Goal: Task Accomplishment & Management: Manage account settings

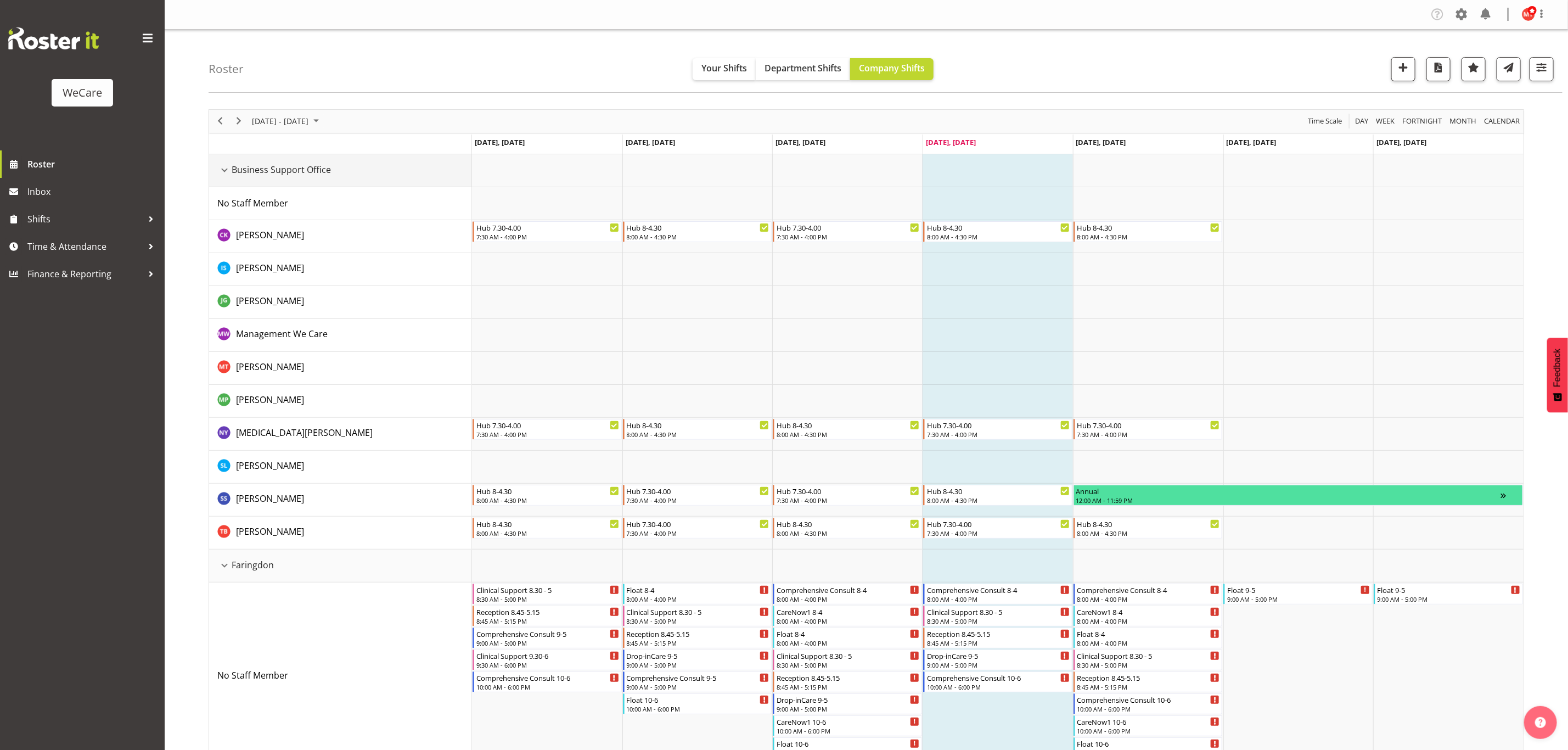
drag, startPoint x: 219, startPoint y: 171, endPoint x: 229, endPoint y: 203, distance: 33.5
click at [220, 171] on div "Business Support Office resource" at bounding box center [224, 170] width 14 height 14
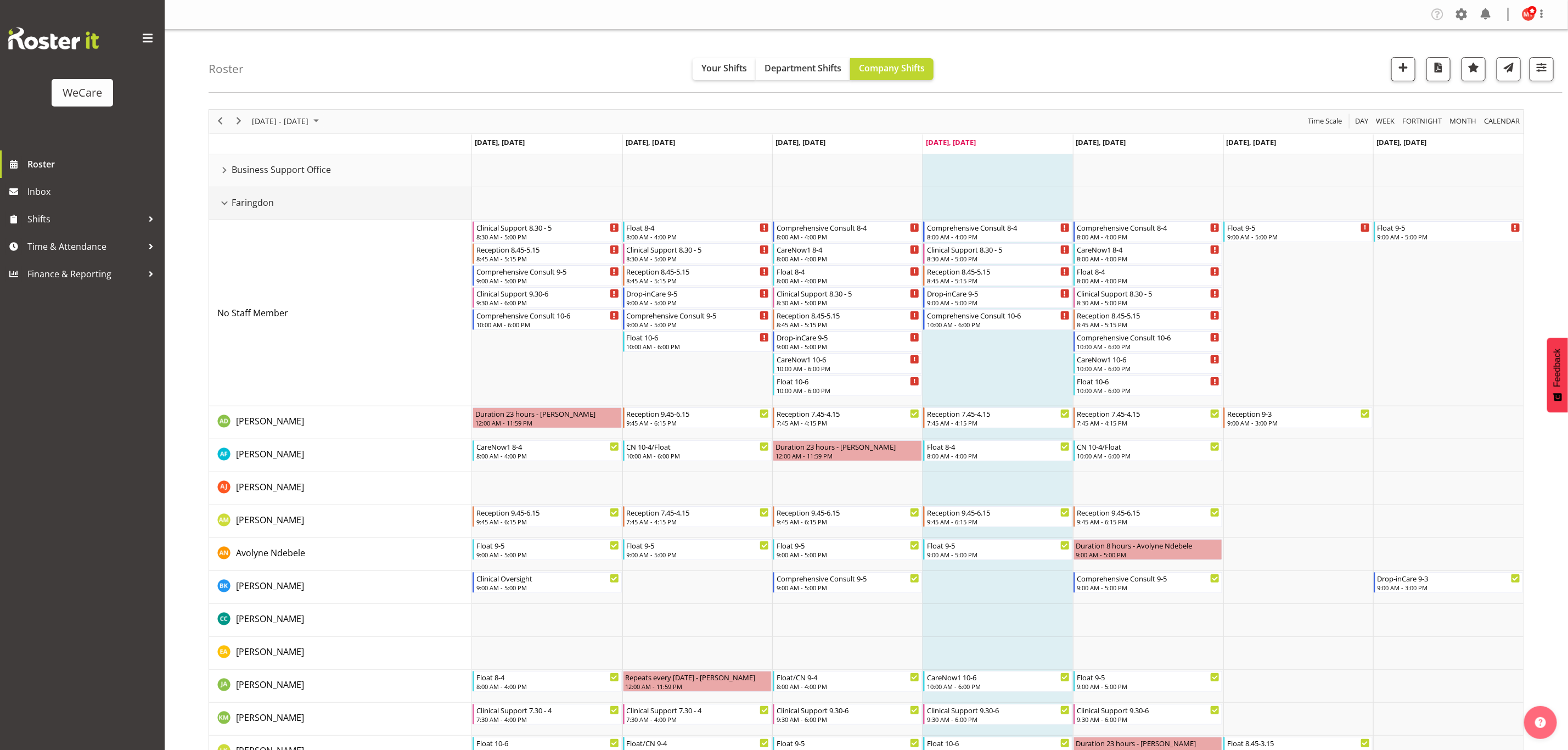
click at [227, 206] on div "Faringdon resource" at bounding box center [224, 203] width 14 height 14
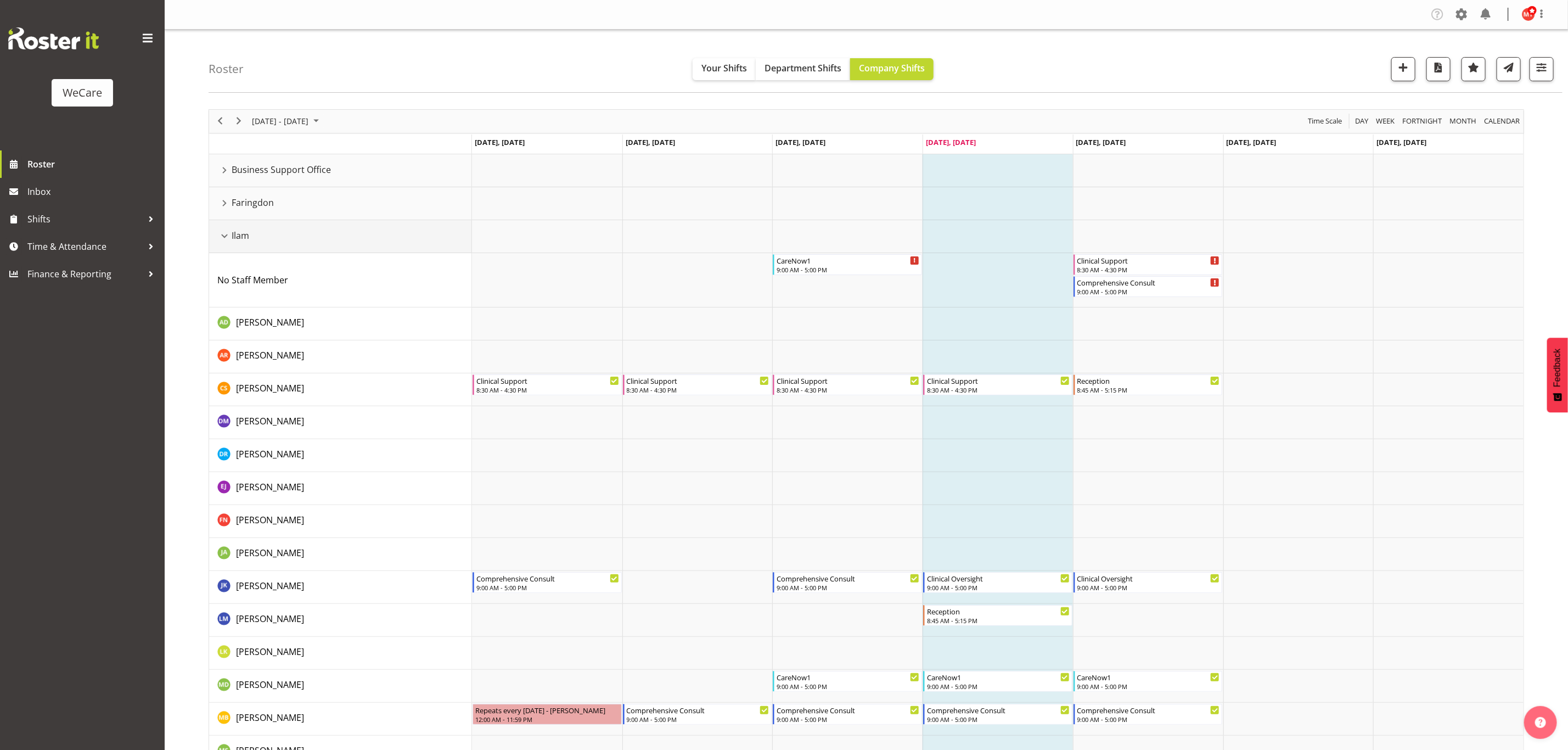
drag, startPoint x: 222, startPoint y: 236, endPoint x: 333, endPoint y: 325, distance: 142.3
click at [222, 236] on div "Ilam resource" at bounding box center [224, 236] width 14 height 14
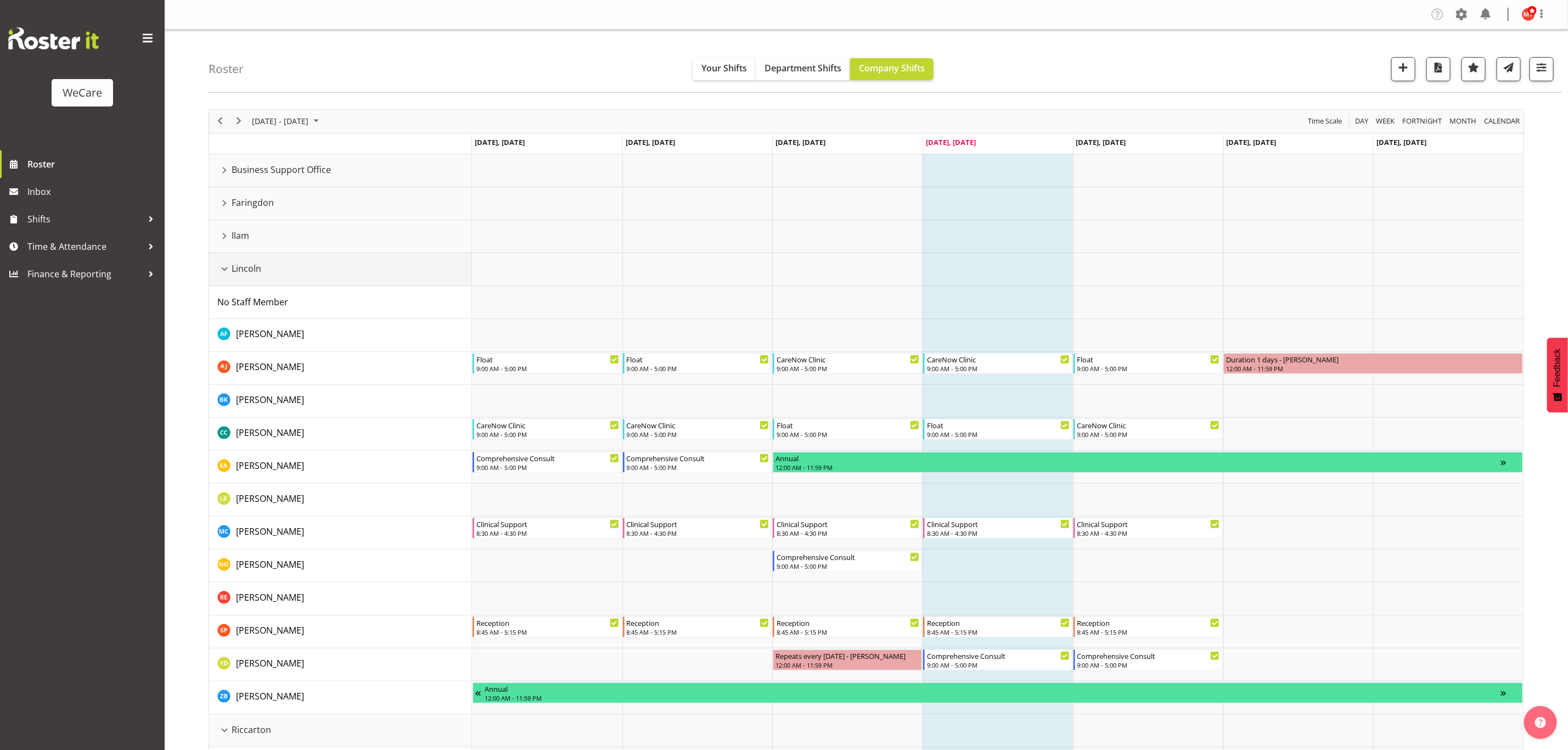
click at [225, 267] on div "Lincoln resource" at bounding box center [224, 268] width 14 height 14
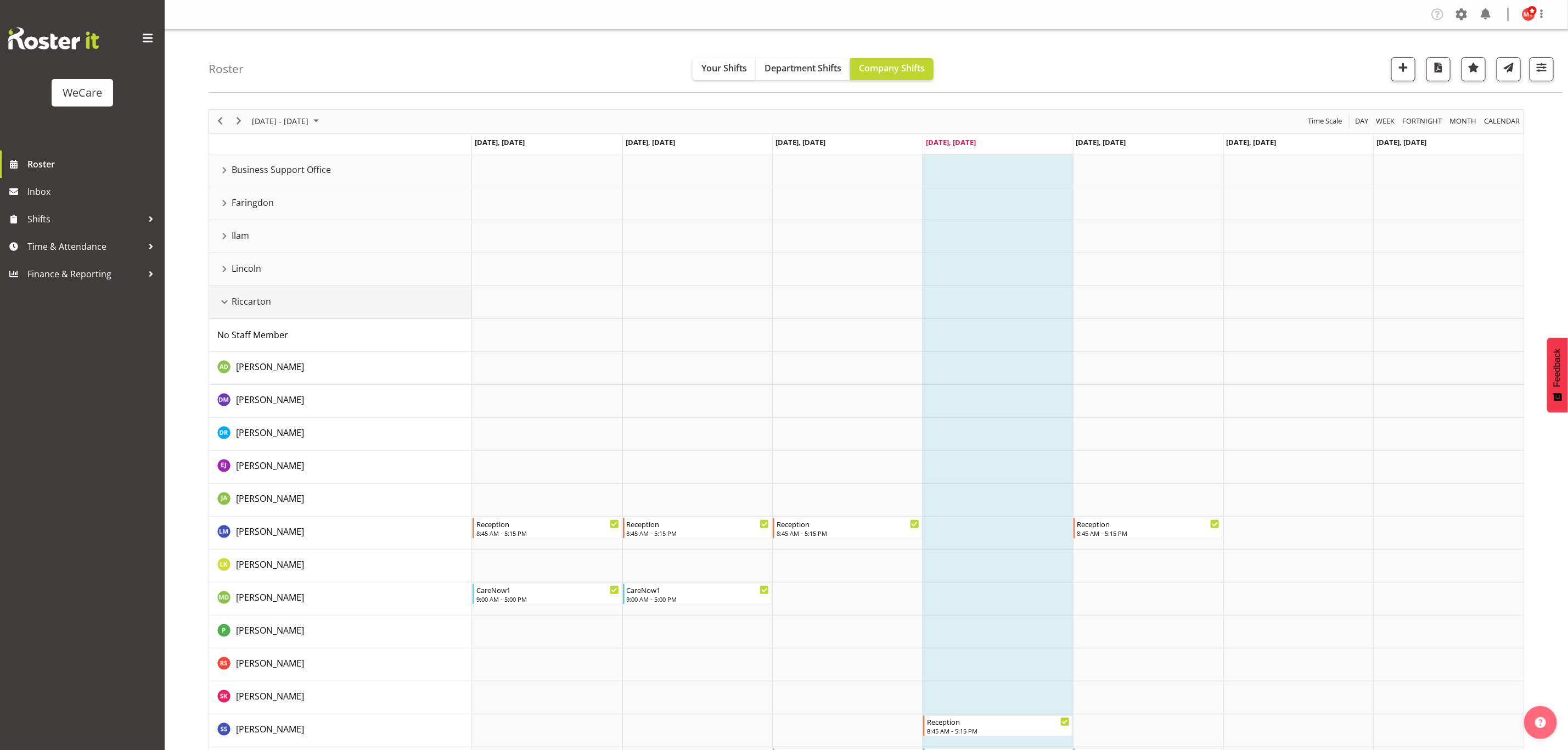
click at [226, 301] on div "Riccarton resource" at bounding box center [224, 301] width 14 height 14
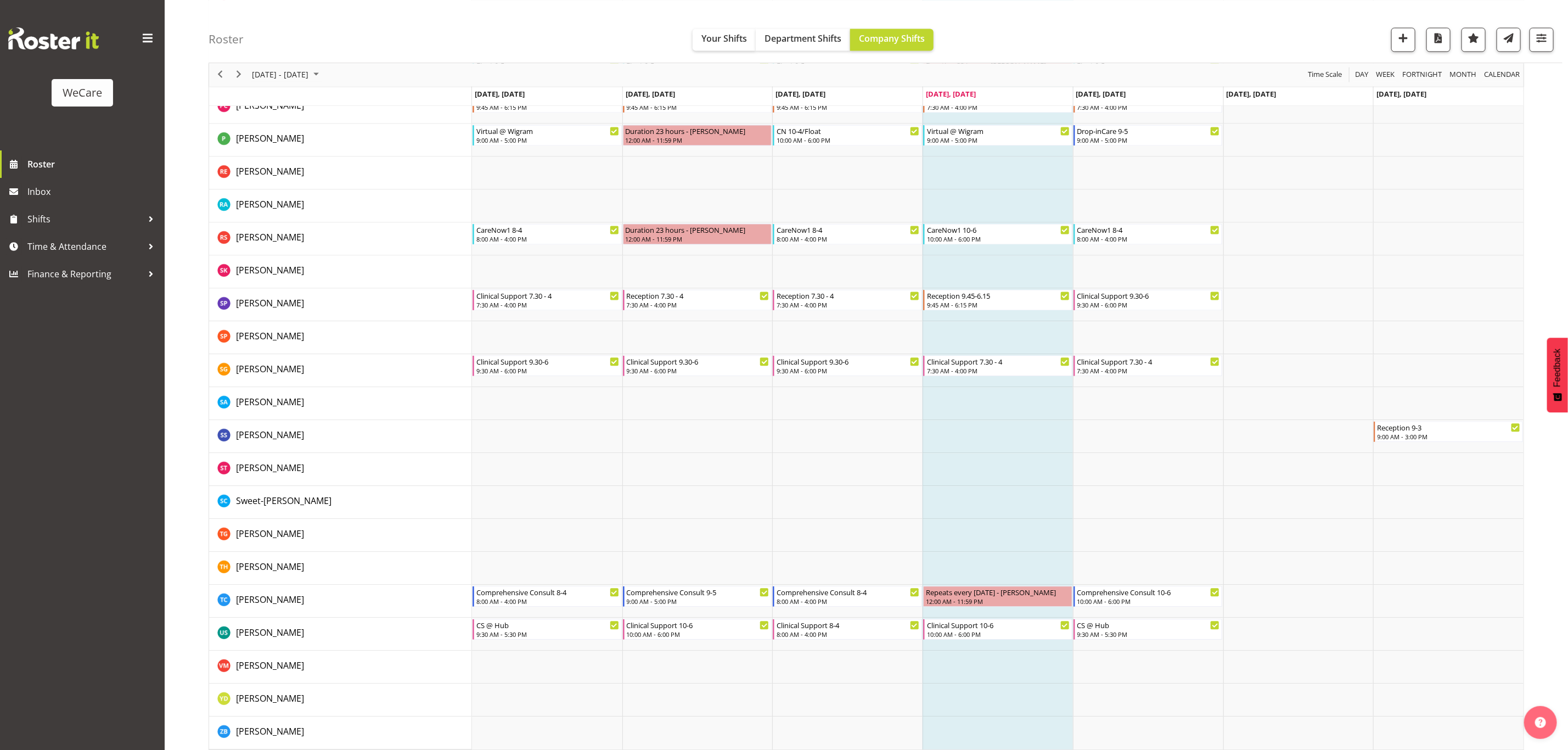
scroll to position [1647, 0]
click at [242, 71] on span "Next" at bounding box center [239, 75] width 13 height 14
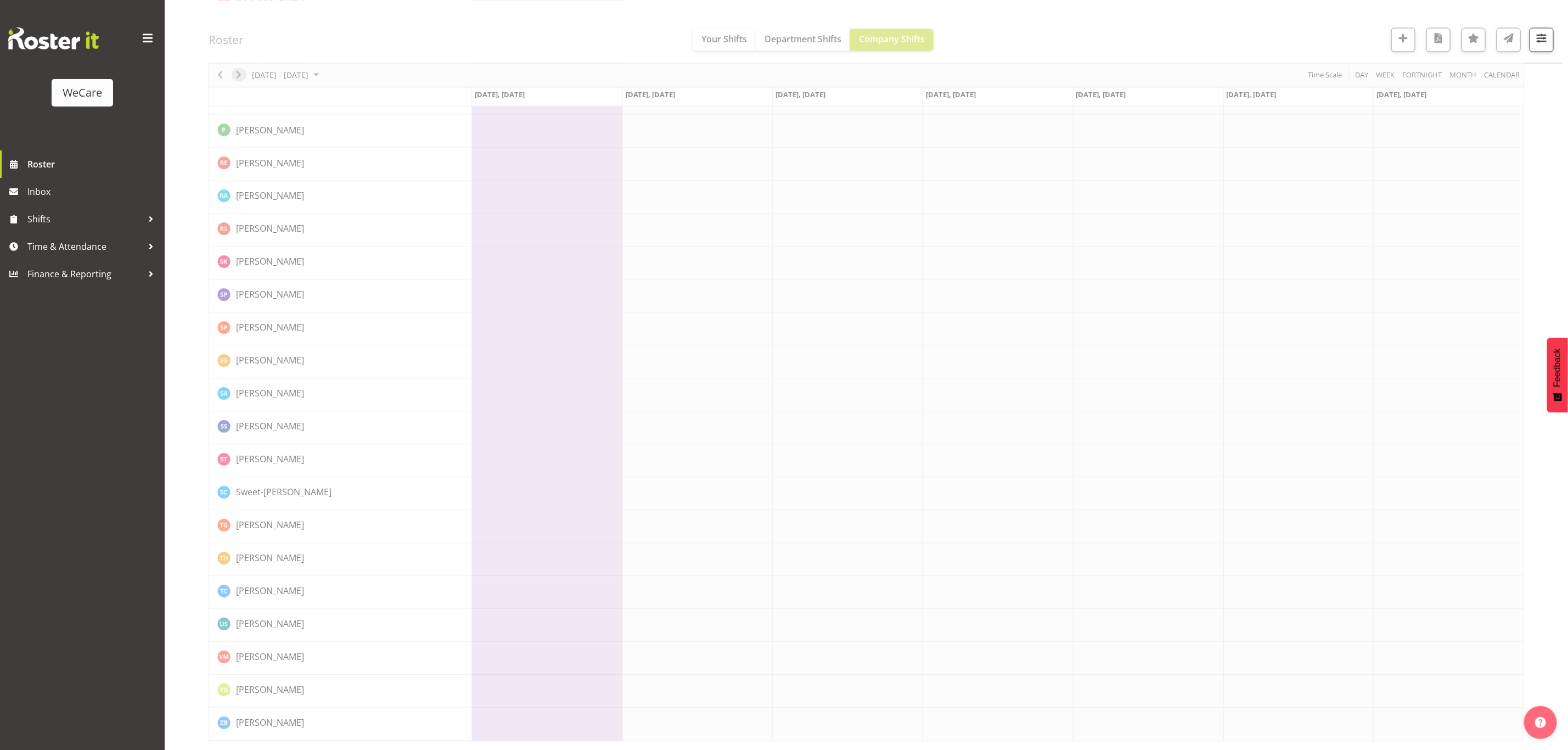
scroll to position [0, 0]
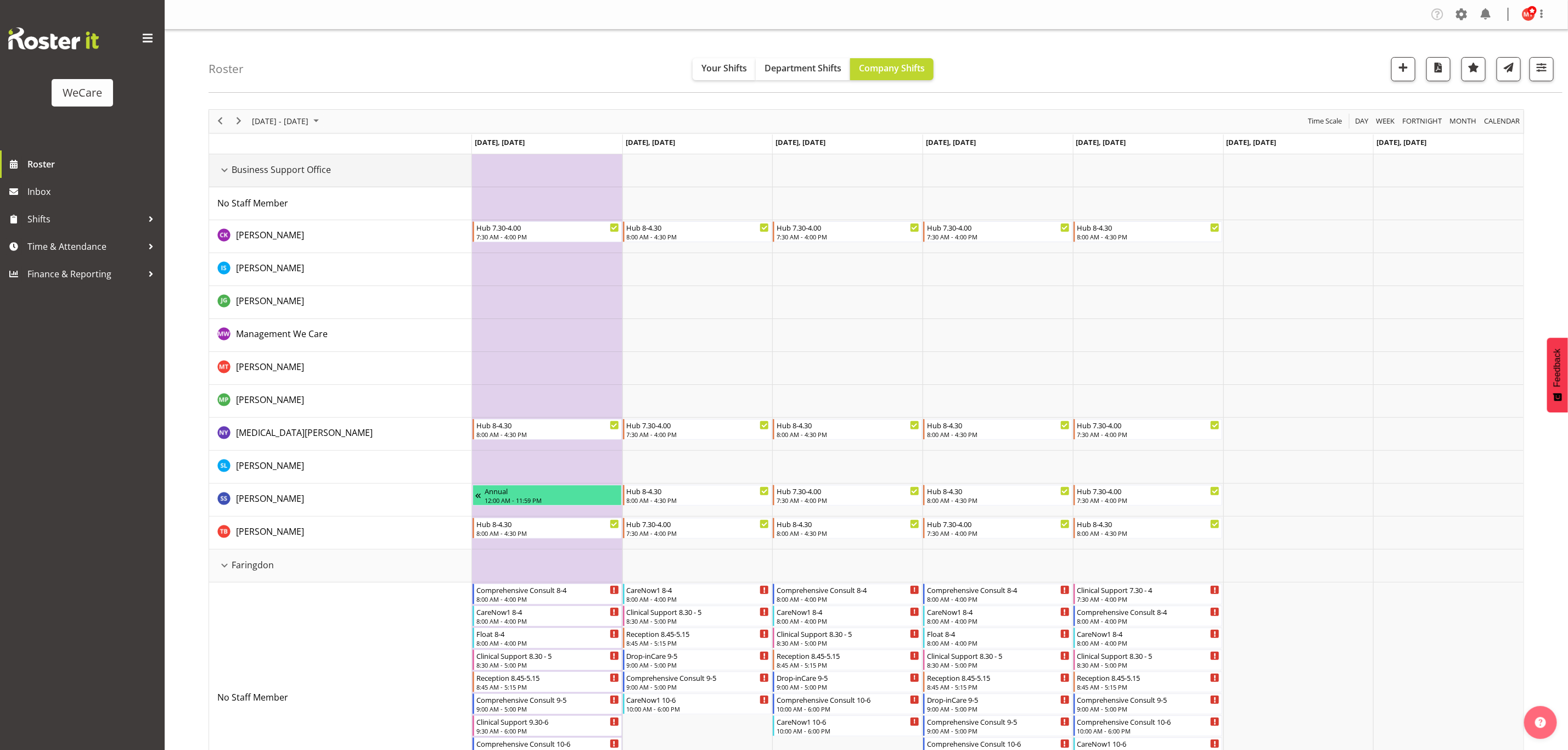
click at [221, 168] on div "Business Support Office resource" at bounding box center [224, 170] width 14 height 14
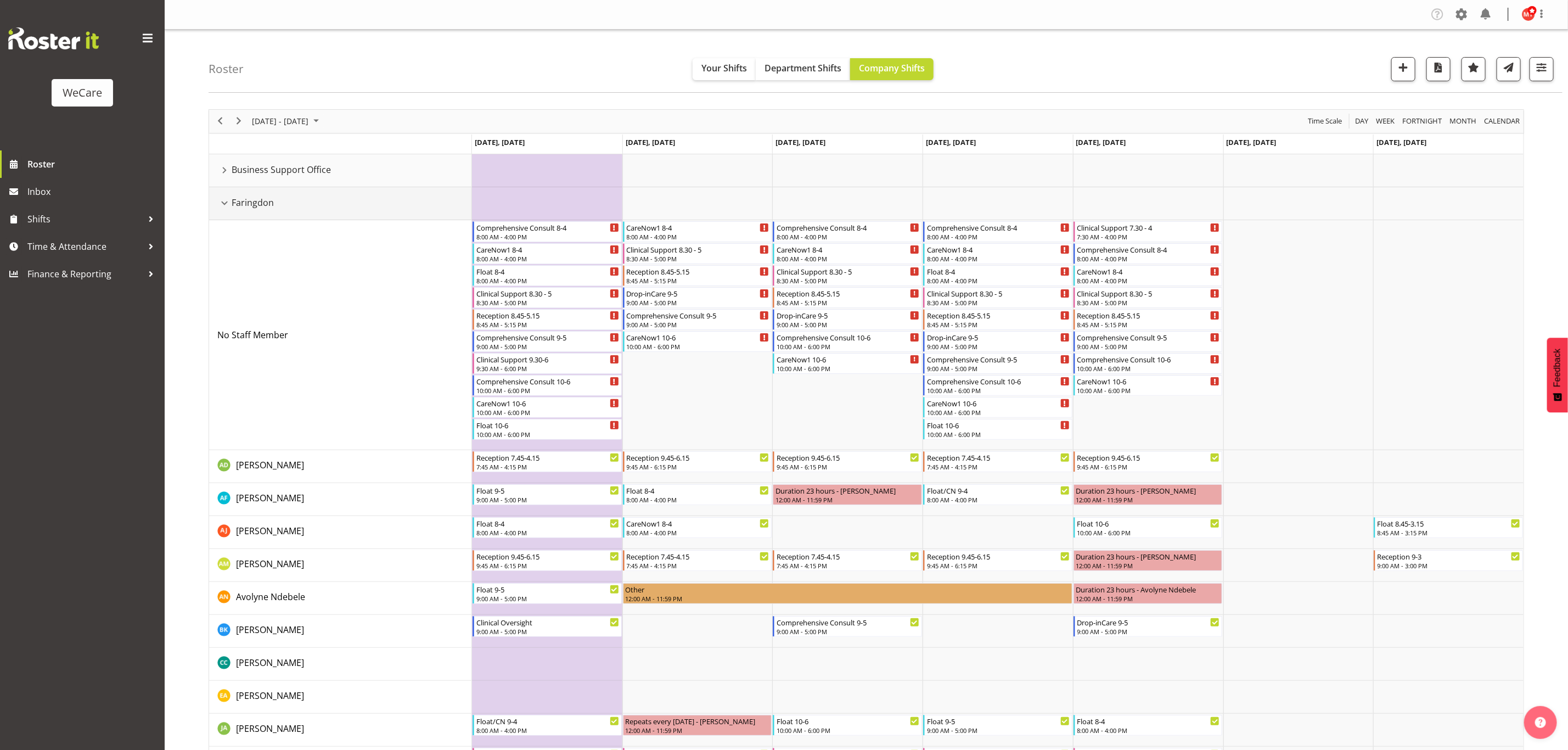
click at [226, 205] on div "Faringdon resource" at bounding box center [224, 203] width 14 height 14
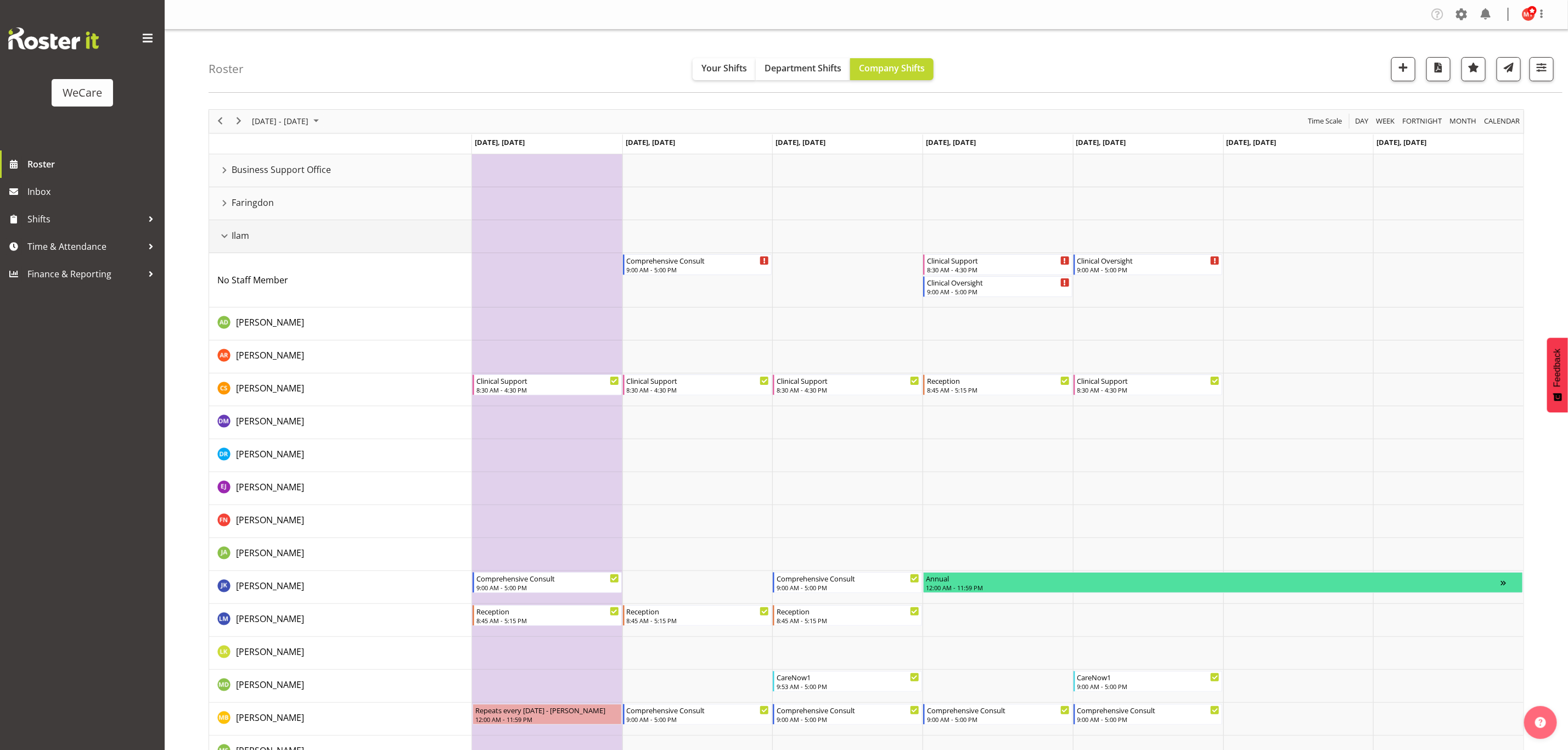
click at [228, 237] on div "Ilam resource" at bounding box center [224, 236] width 14 height 14
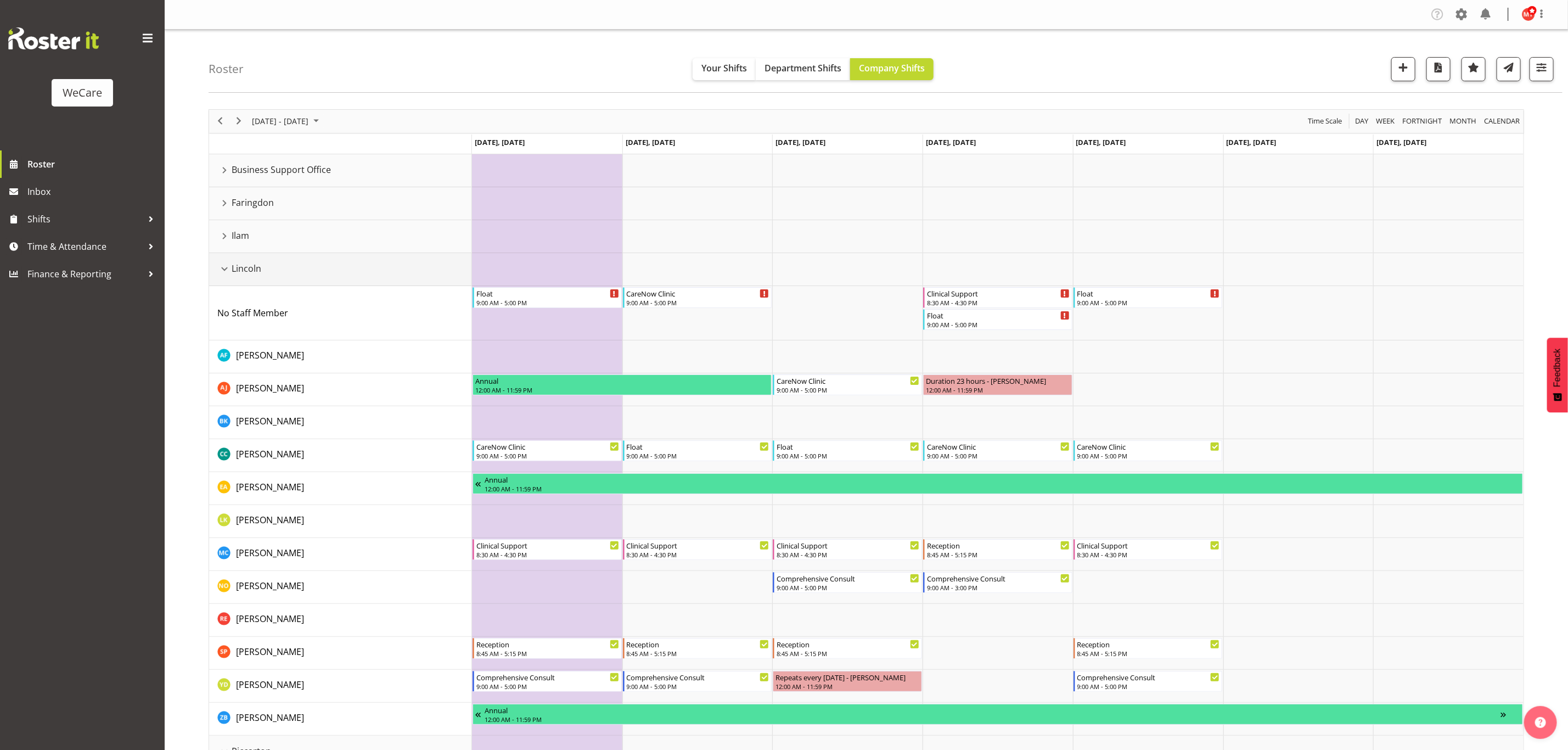
click at [227, 268] on div "Lincoln resource" at bounding box center [224, 268] width 14 height 14
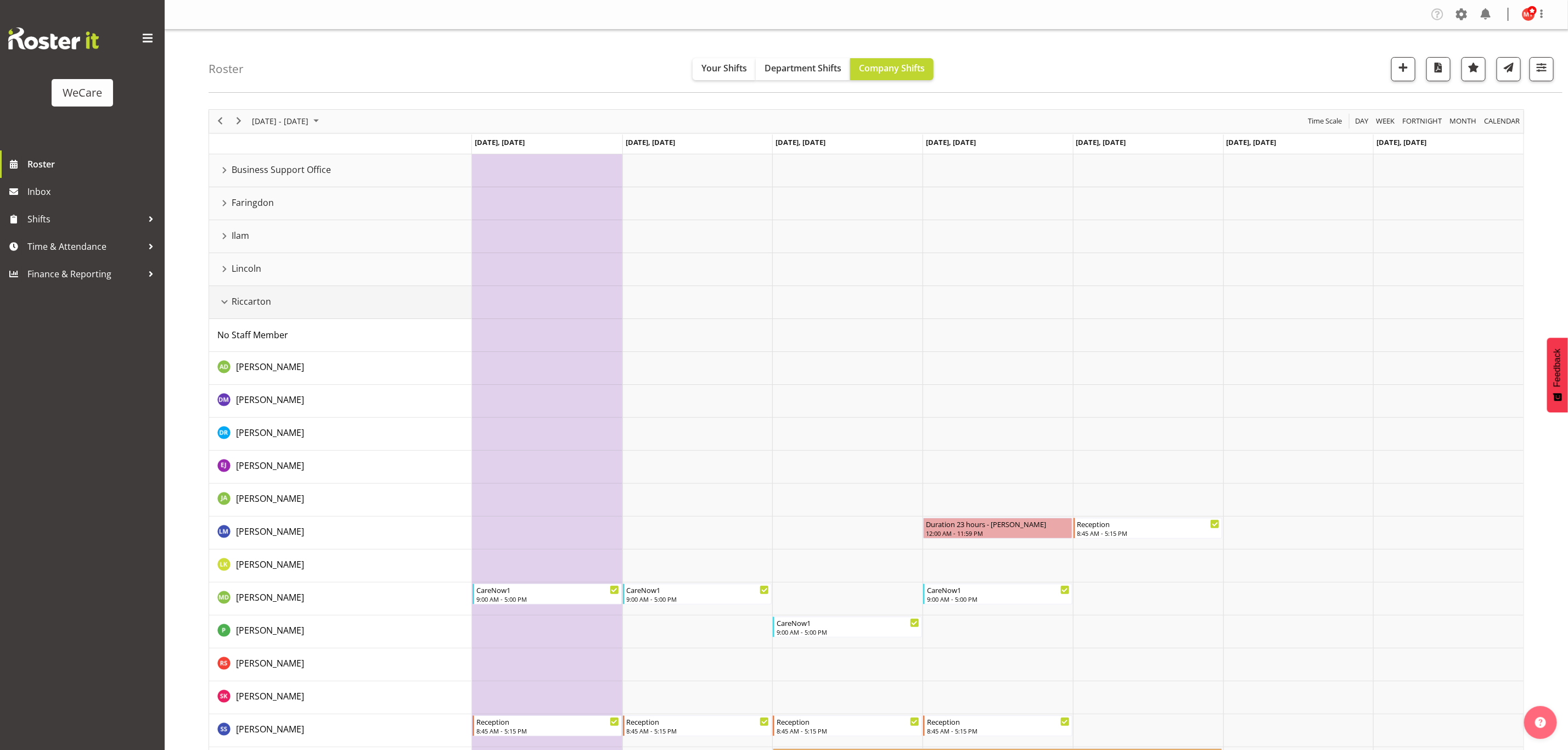
drag, startPoint x: 220, startPoint y: 303, endPoint x: 287, endPoint y: 353, distance: 83.6
click at [221, 303] on div "Riccarton resource" at bounding box center [224, 301] width 14 height 14
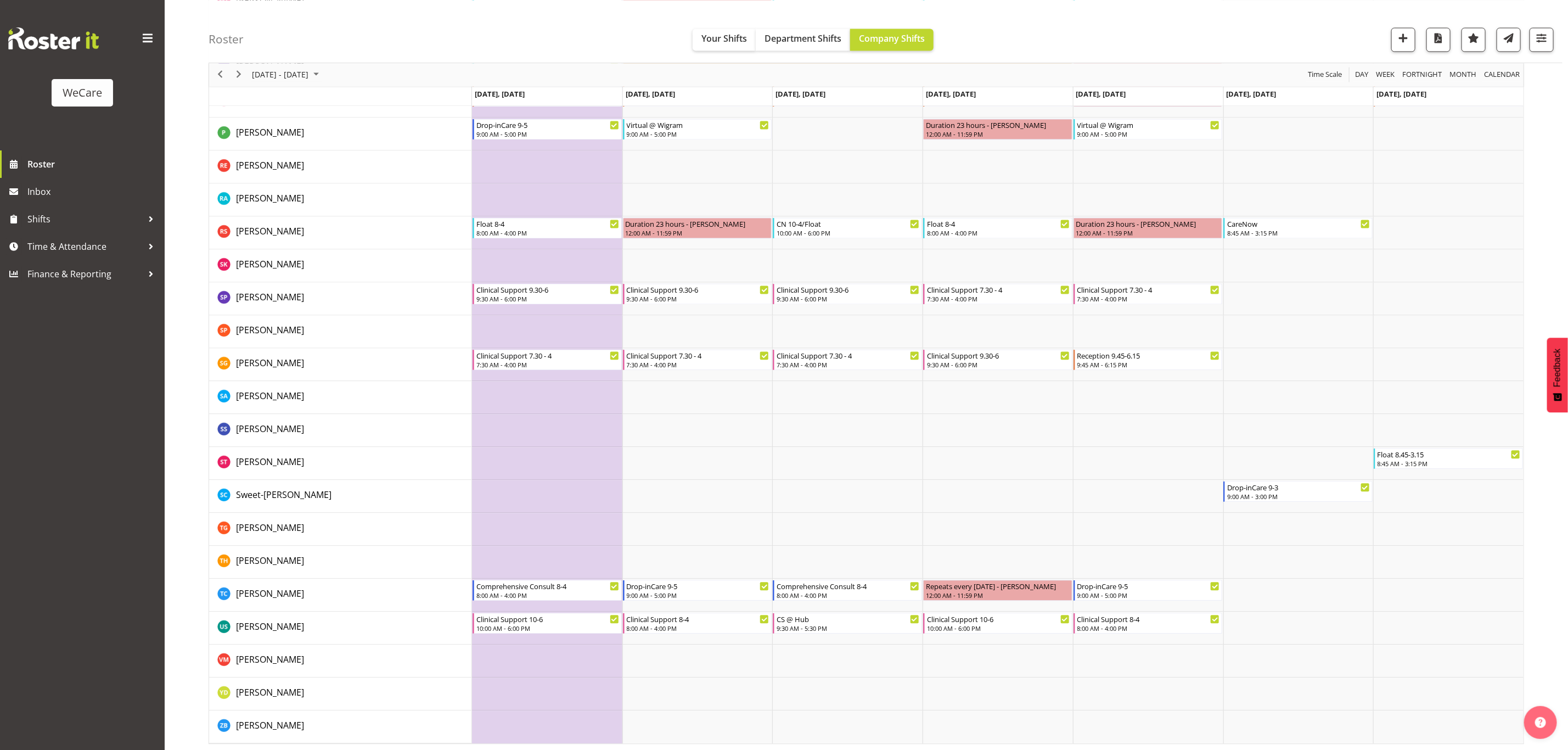
scroll to position [1608, 0]
